Goal: Information Seeking & Learning: Learn about a topic

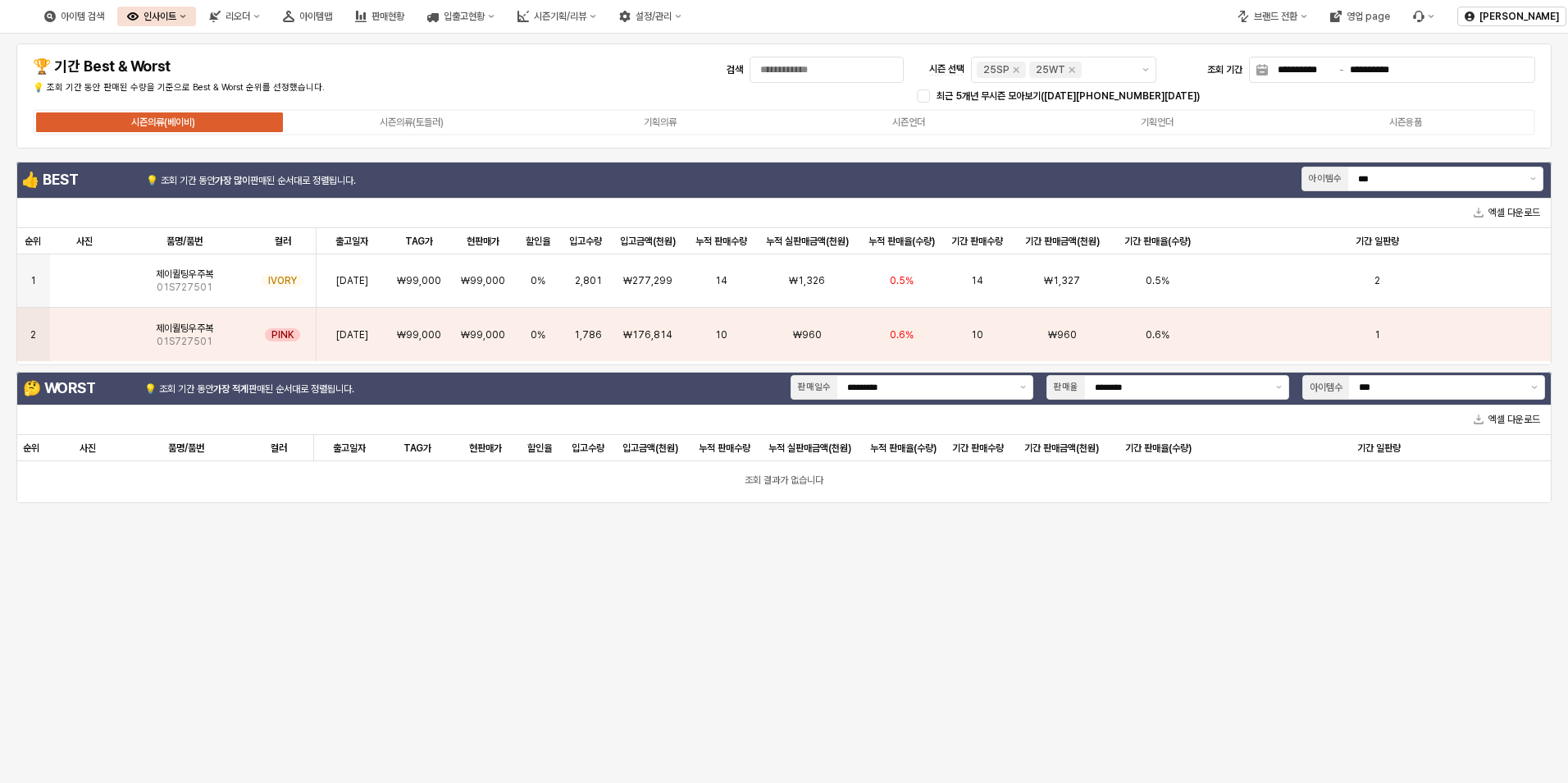
click at [196, 16] on button "인사이트" at bounding box center [157, 16] width 79 height 19
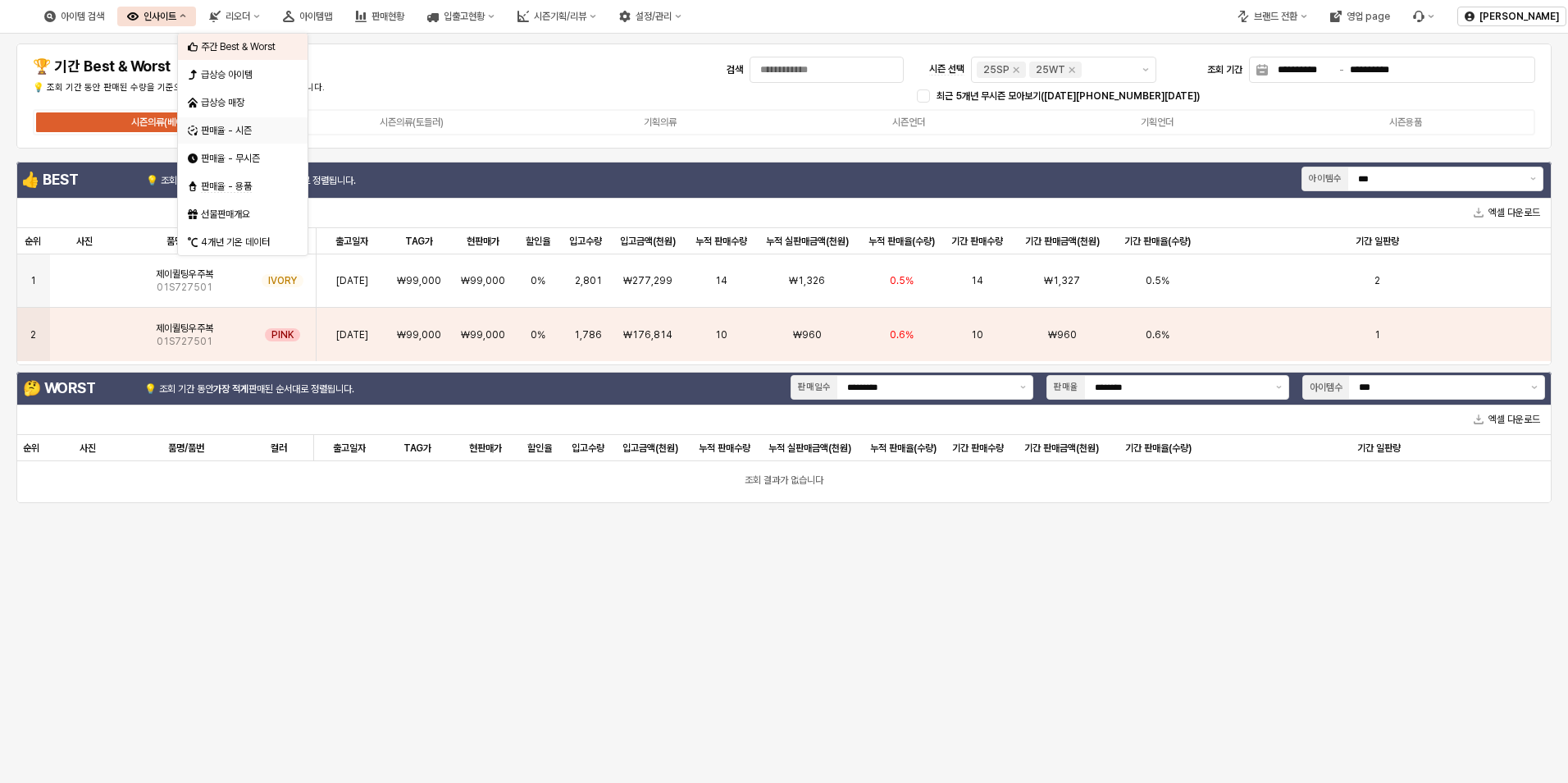
click at [254, 134] on div "판매율 - 시즌" at bounding box center [244, 130] width 87 height 14
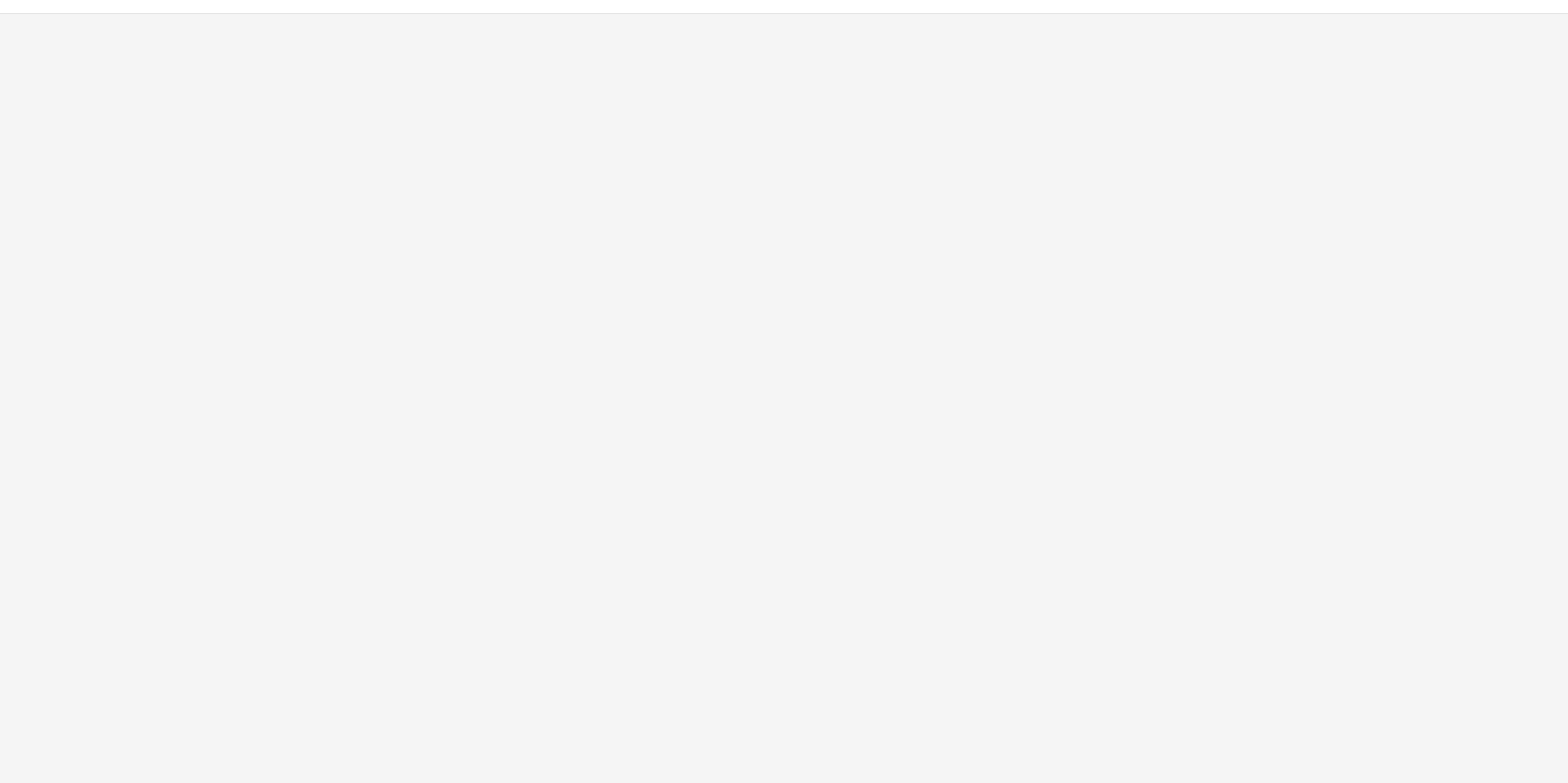
click at [505, 206] on div "App Frame" at bounding box center [784, 398] width 1568 height 769
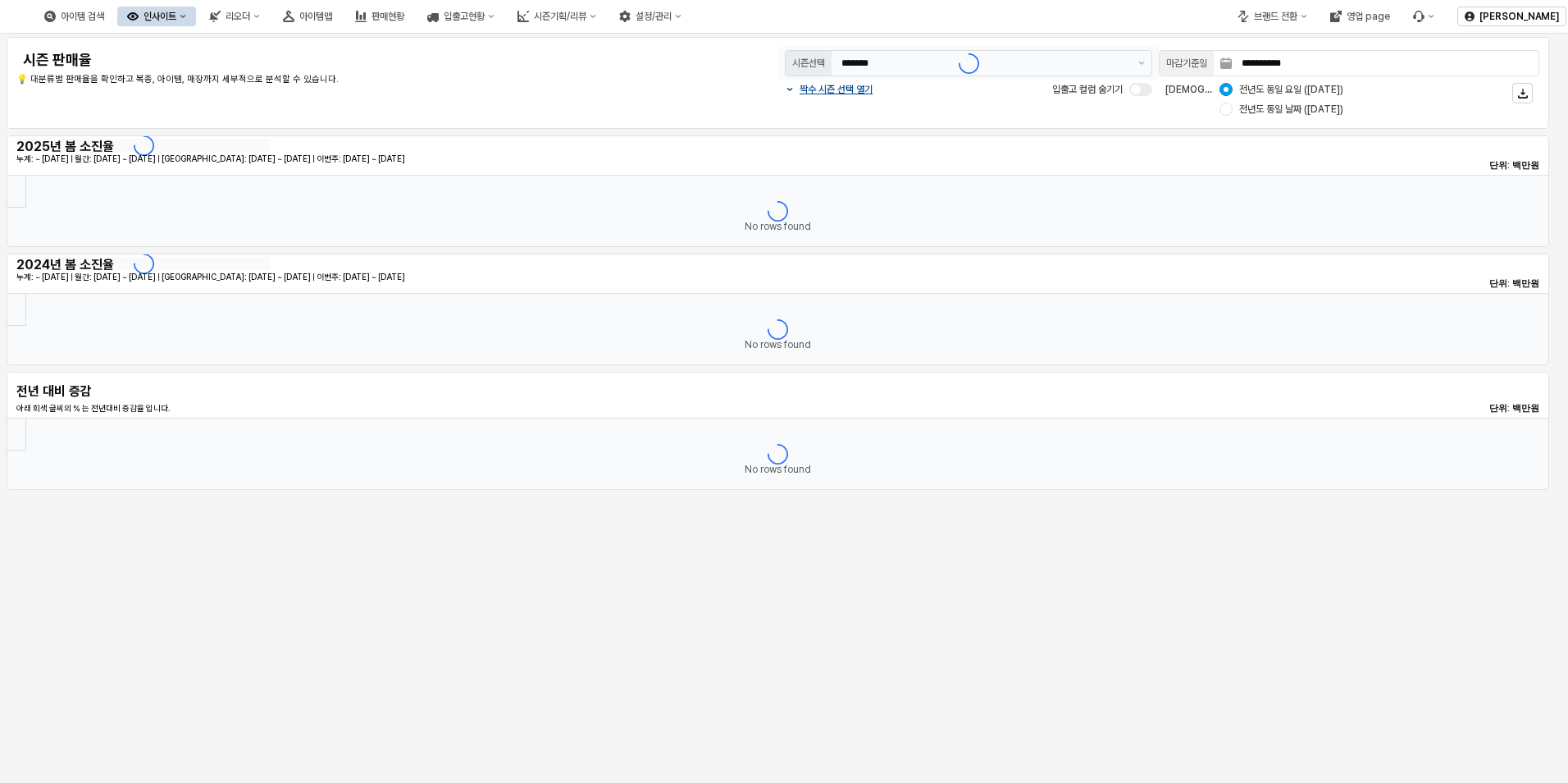
type input "*******"
